Goal: Task Accomplishment & Management: Manage account settings

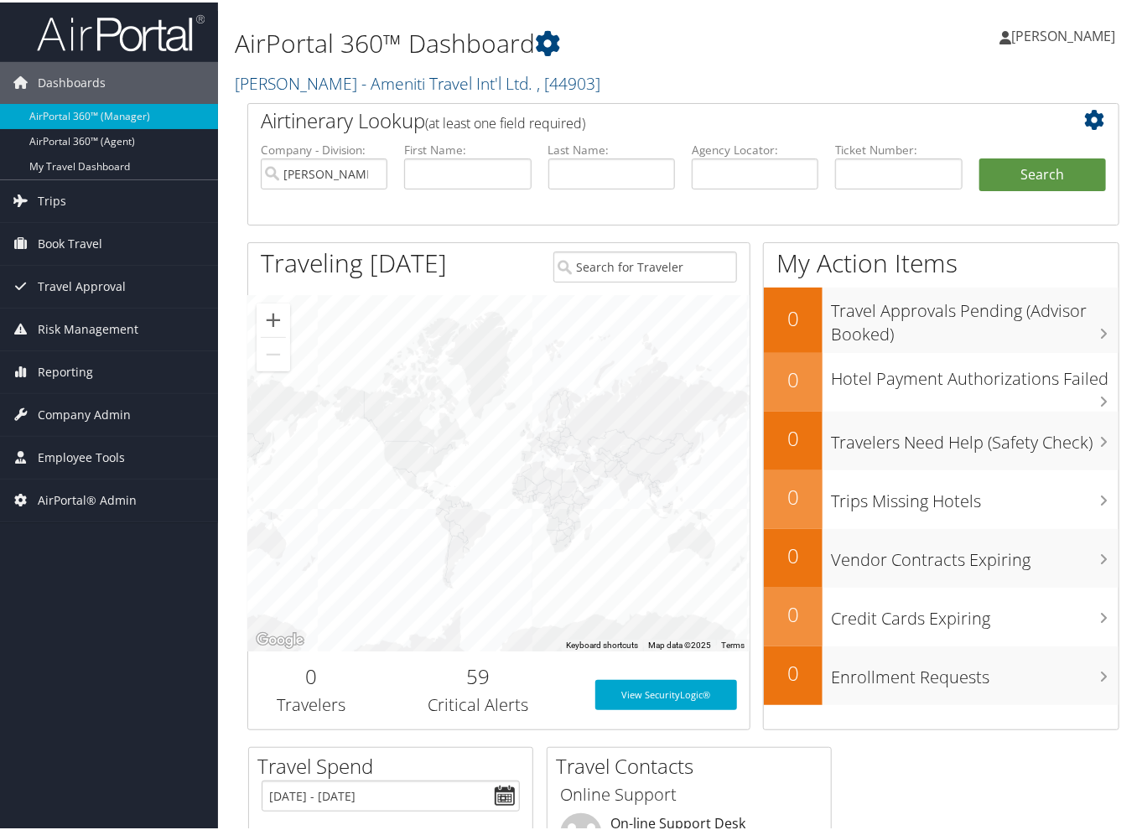
click at [345, 86] on link "Bob Epstein - Ameniti Travel Int'l Ltd. , [ 44903 ]" at bounding box center [418, 81] width 366 height 23
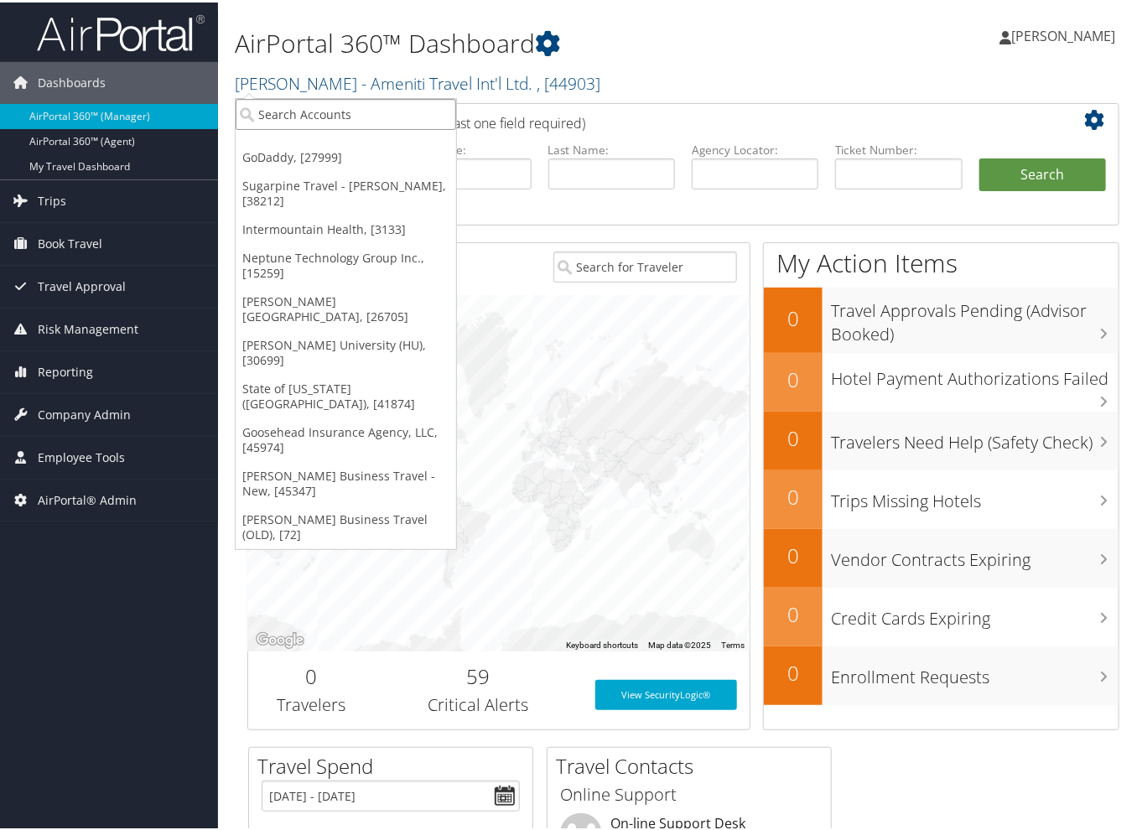
click at [320, 110] on input "search" at bounding box center [346, 111] width 221 height 31
type input "4"
type input "31161"
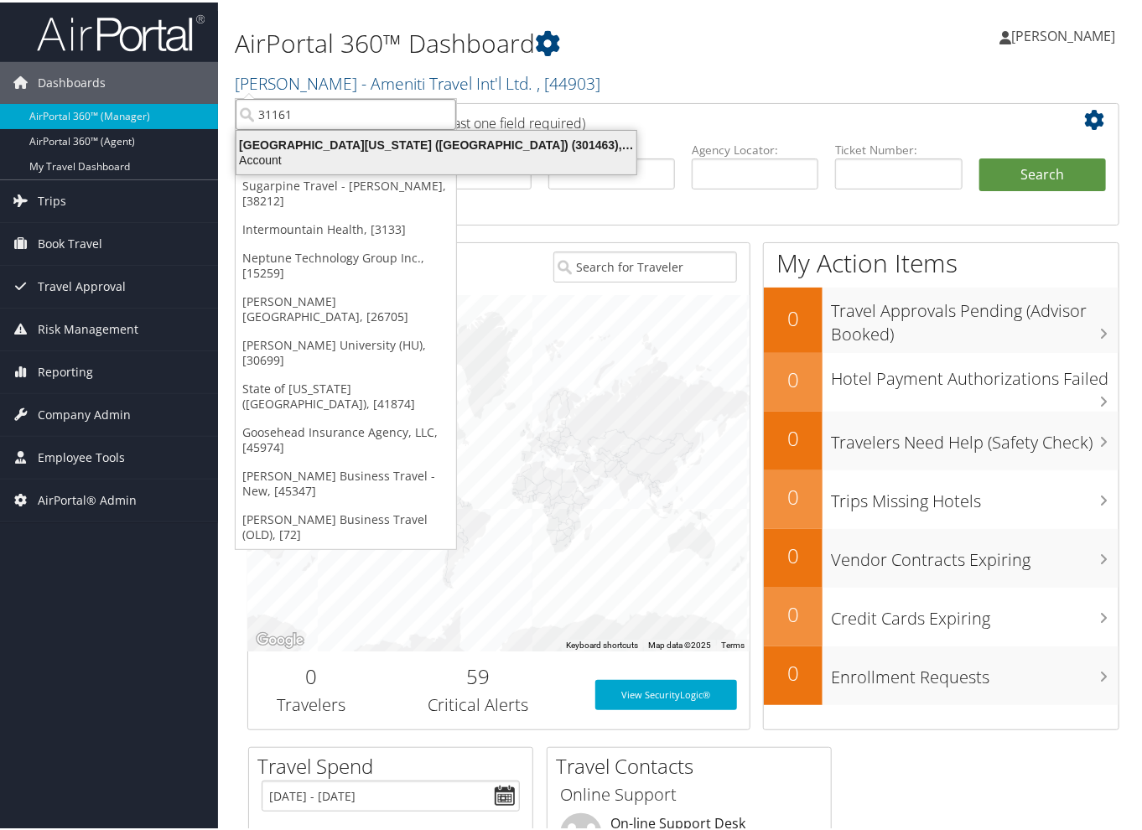
click at [313, 143] on div "University of Southern California (USC) (301463), [31161]" at bounding box center [436, 142] width 420 height 15
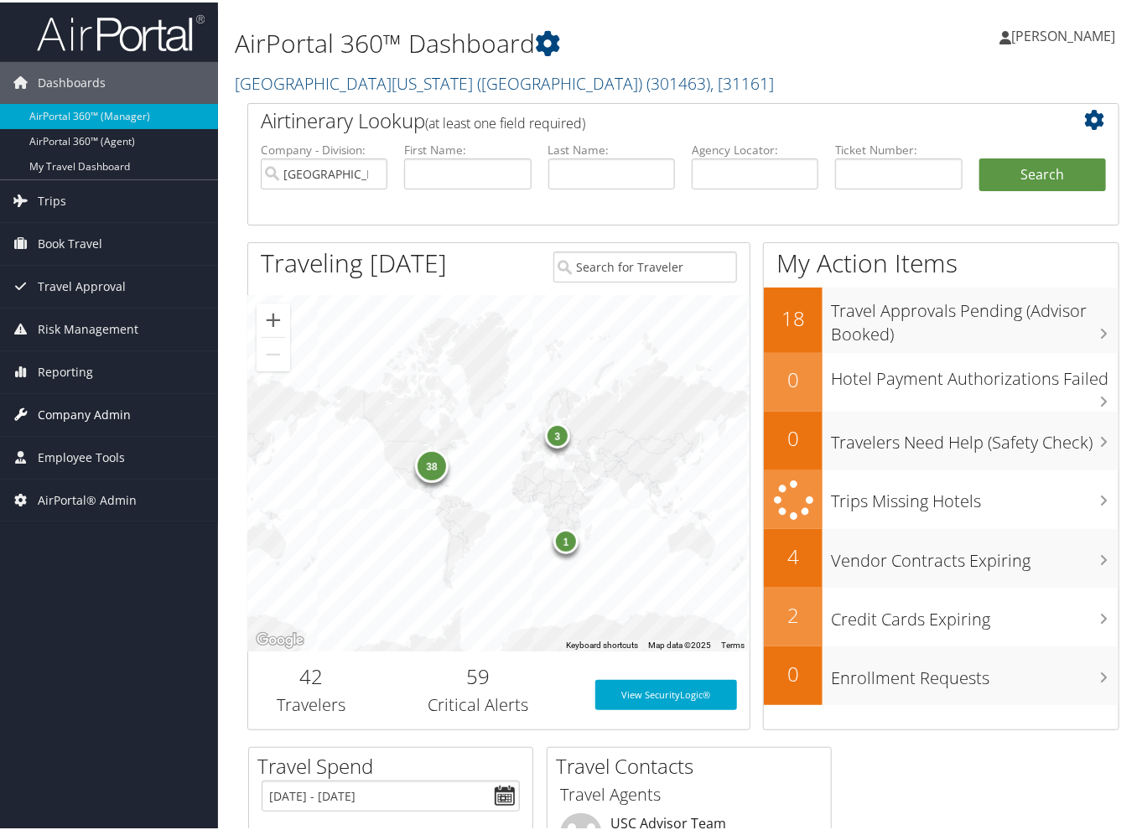
click at [80, 408] on span "Company Admin" at bounding box center [84, 413] width 93 height 42
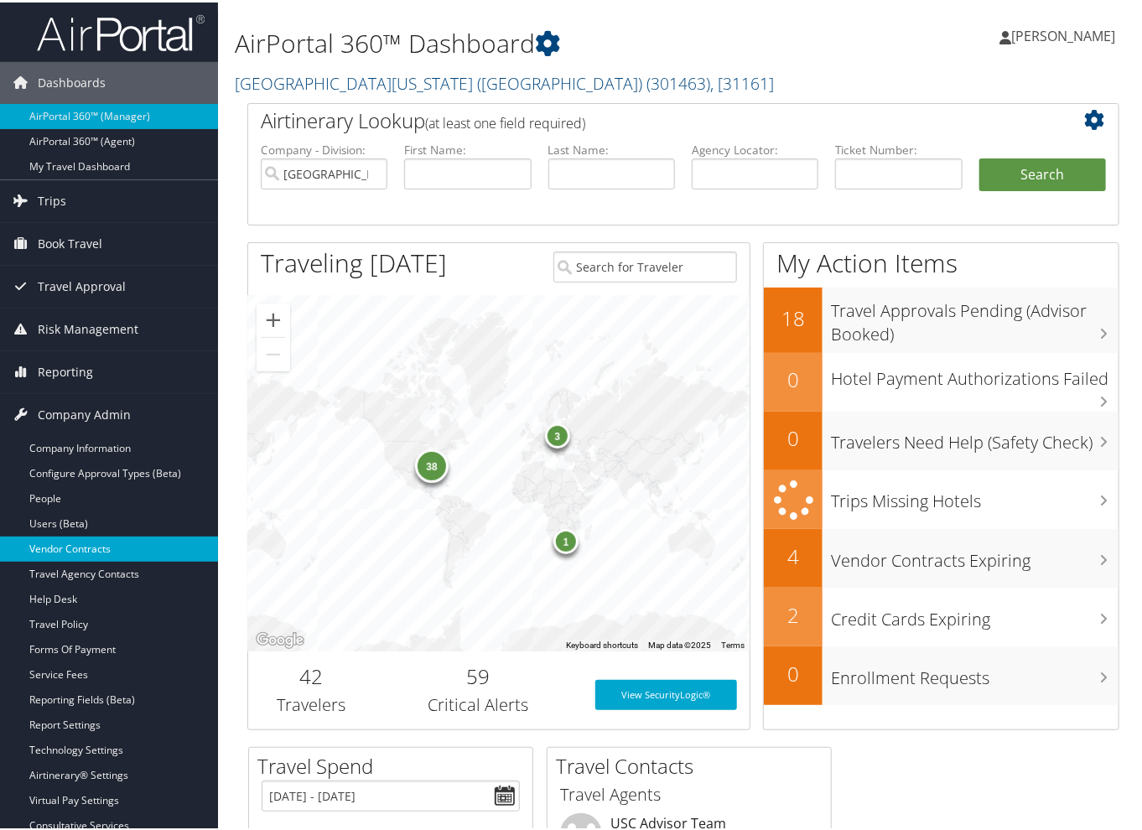
click at [91, 544] on link "Vendor Contracts" at bounding box center [109, 546] width 218 height 25
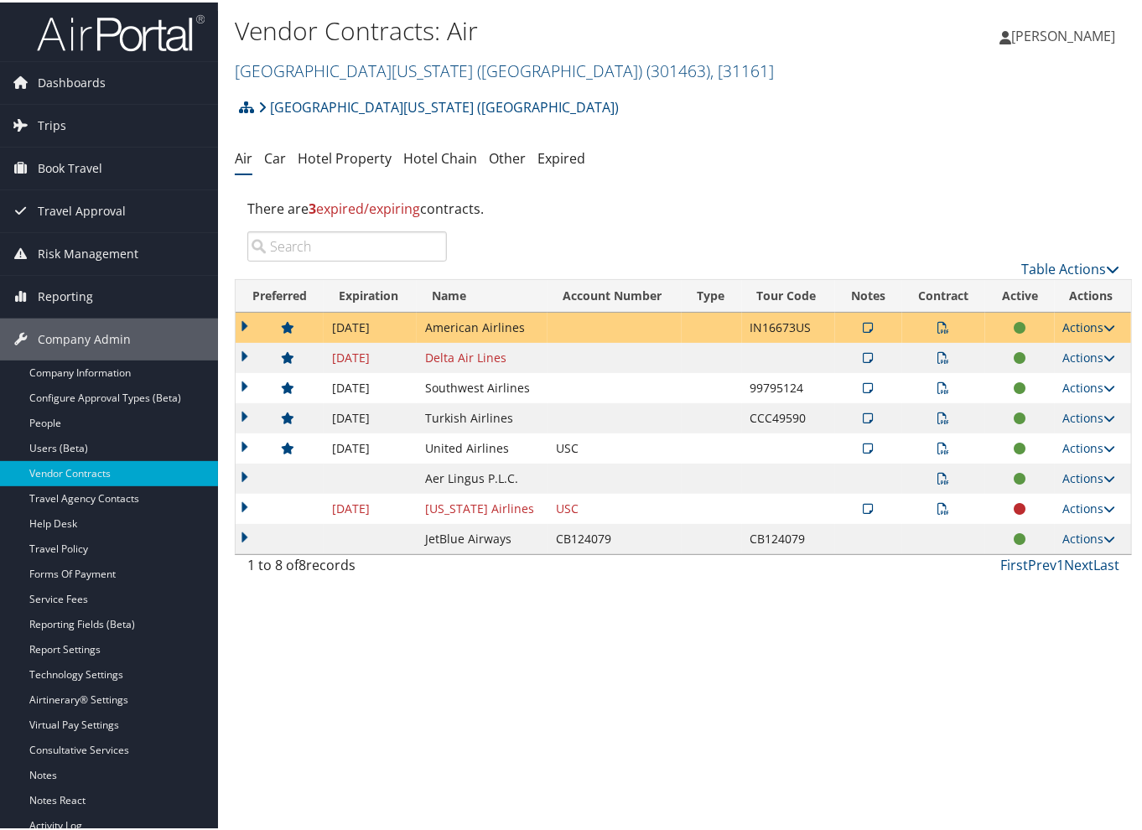
click at [1104, 324] on icon at bounding box center [1110, 325] width 12 height 12
click at [1065, 405] on link "Edit Contract" at bounding box center [1050, 406] width 112 height 29
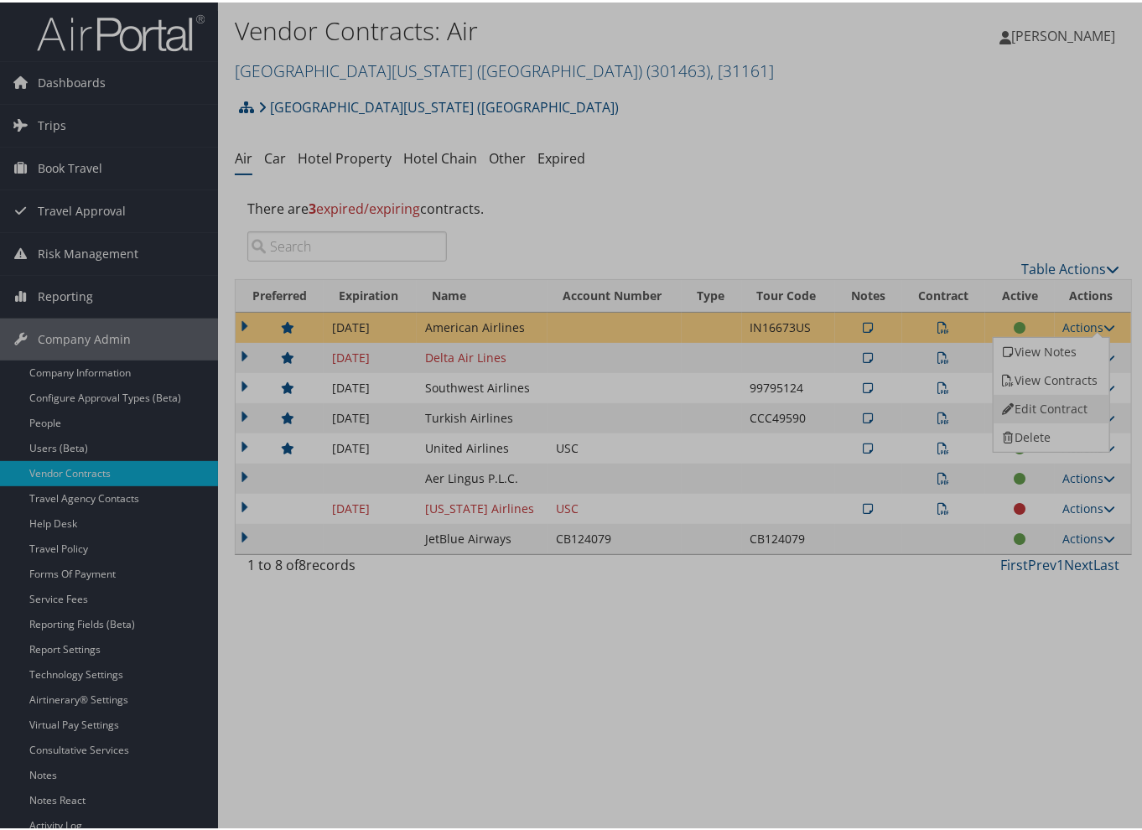
select select "[object Object]"
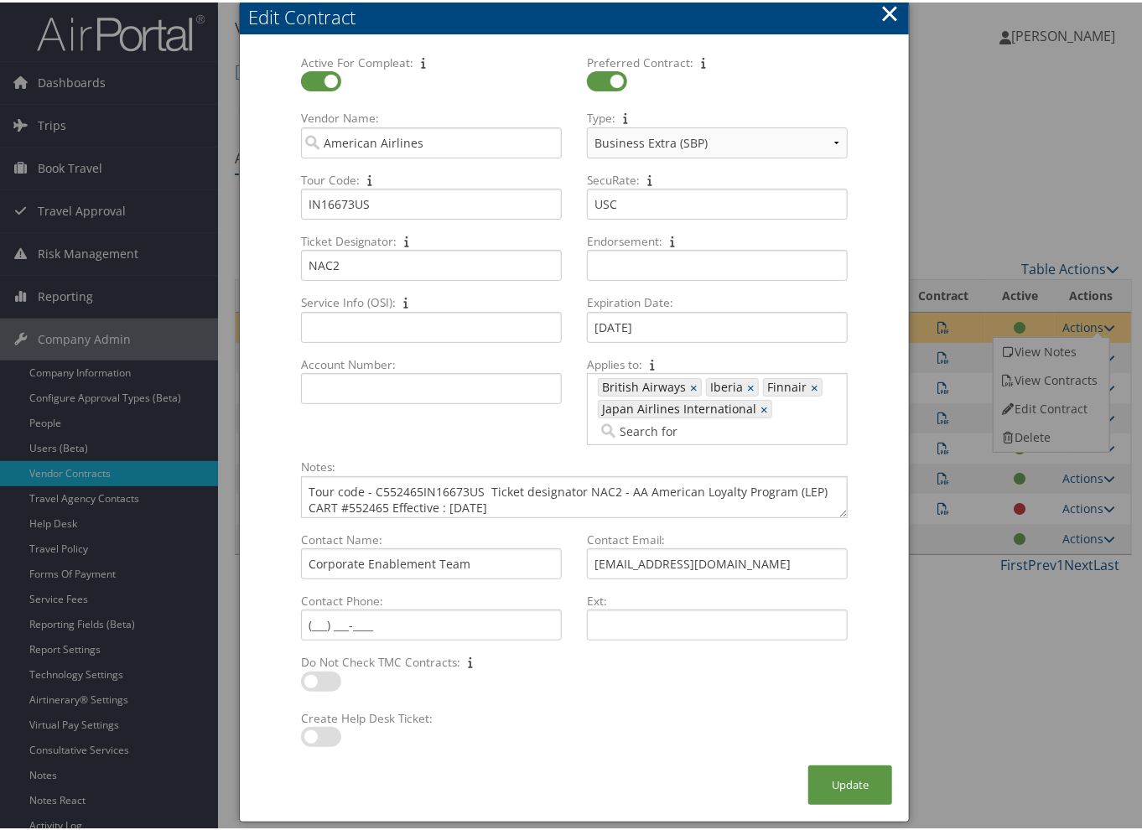
click at [882, 16] on button "×" at bounding box center [889, 11] width 19 height 34
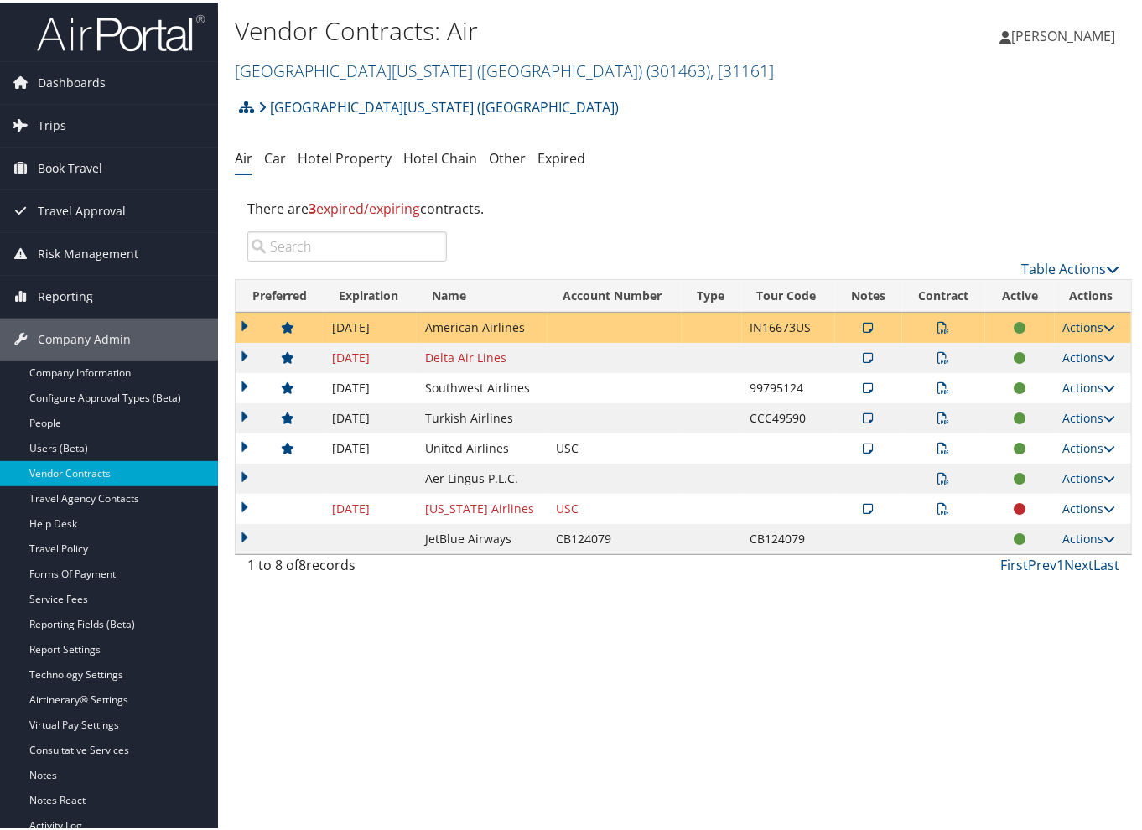
click at [1104, 326] on icon at bounding box center [1110, 325] width 12 height 12
click at [1062, 403] on link "Edit Contract" at bounding box center [1050, 406] width 112 height 29
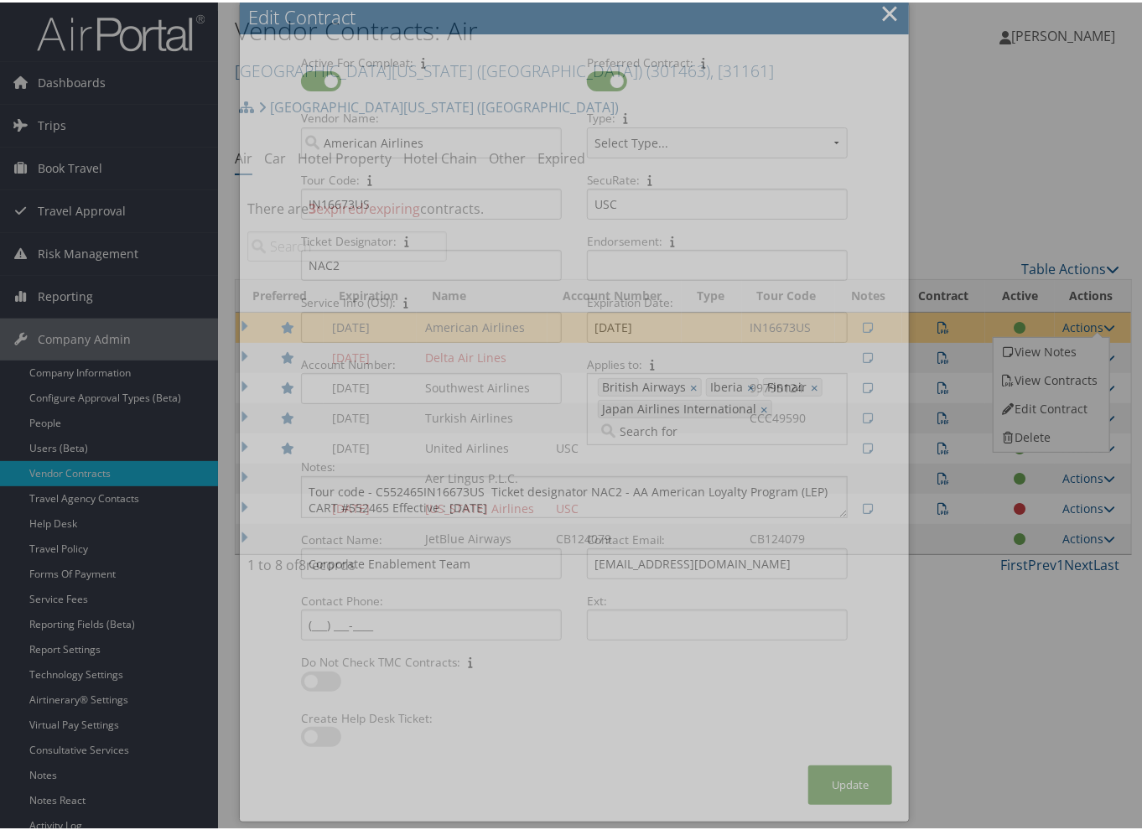
select select "[object Object]"
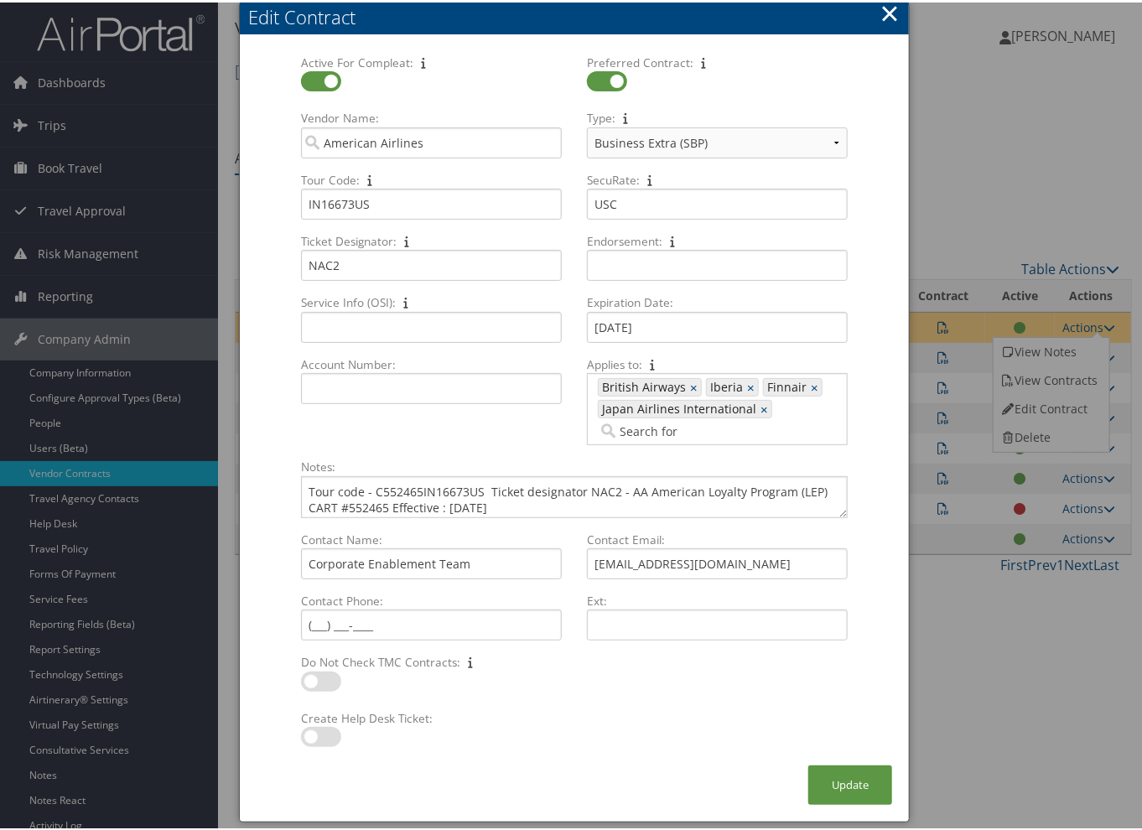
click at [889, 11] on button "×" at bounding box center [889, 11] width 19 height 34
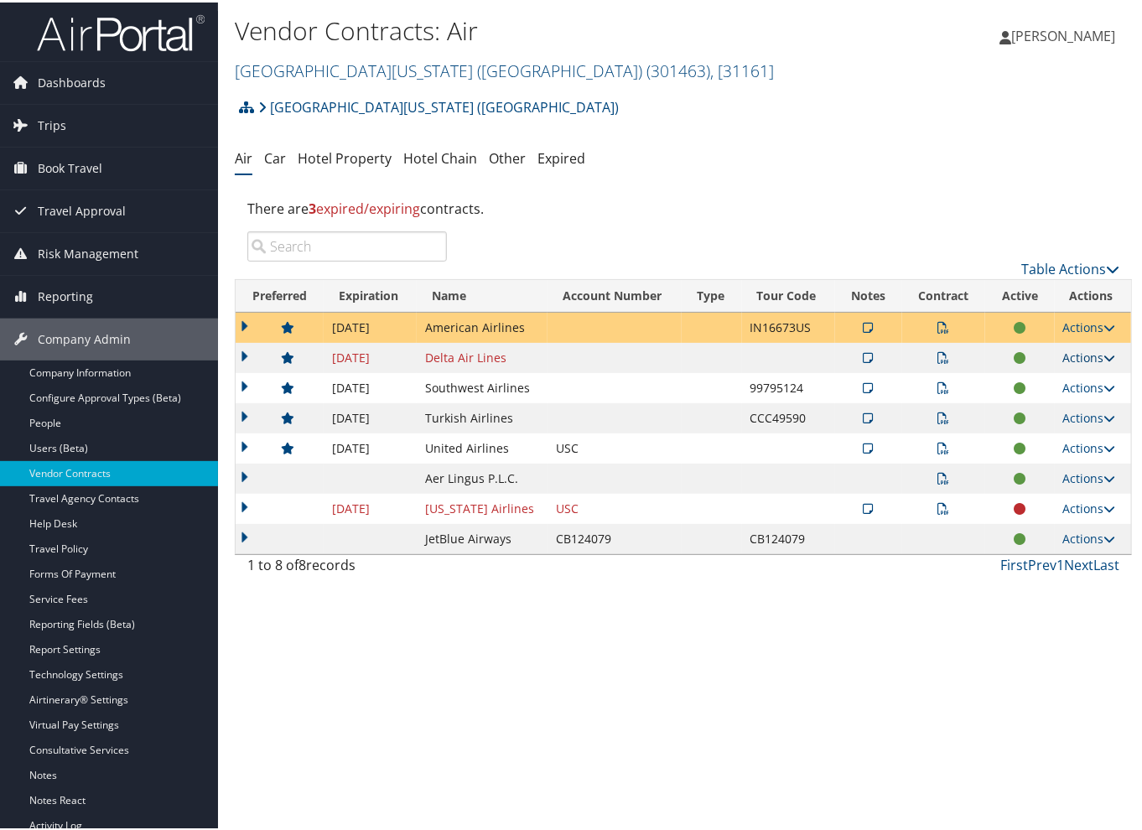
click at [1104, 352] on icon at bounding box center [1110, 356] width 12 height 12
click at [1065, 437] on link "Edit Contract" at bounding box center [1050, 437] width 112 height 29
select select "[object Object]"
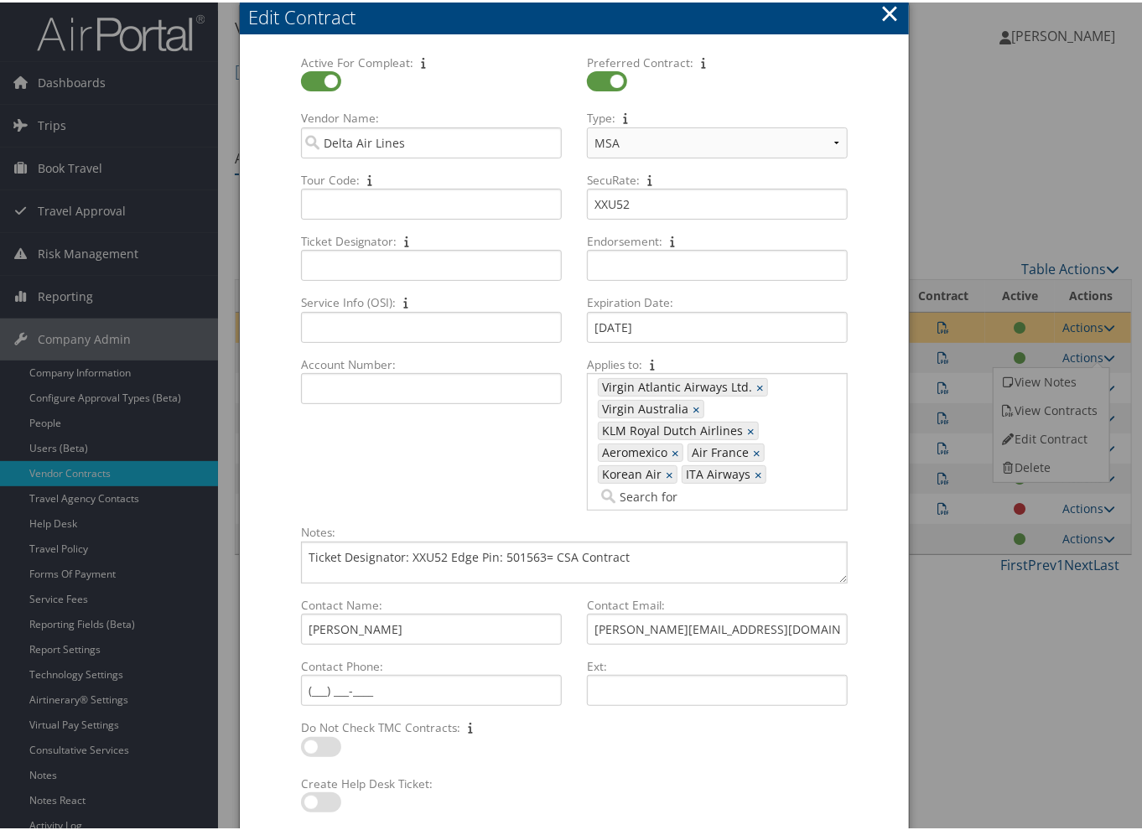
click at [888, 12] on button "×" at bounding box center [889, 11] width 19 height 34
